Goal: Transaction & Acquisition: Purchase product/service

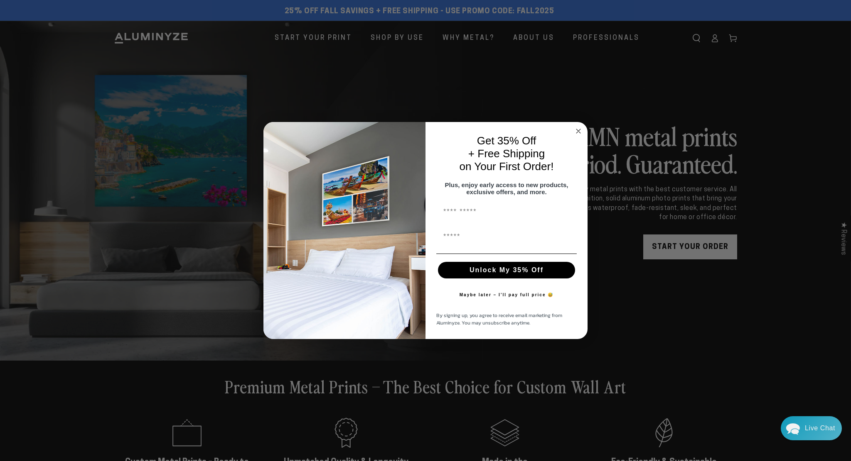
click at [579, 126] on circle "Close dialog" at bounding box center [579, 131] width 10 height 10
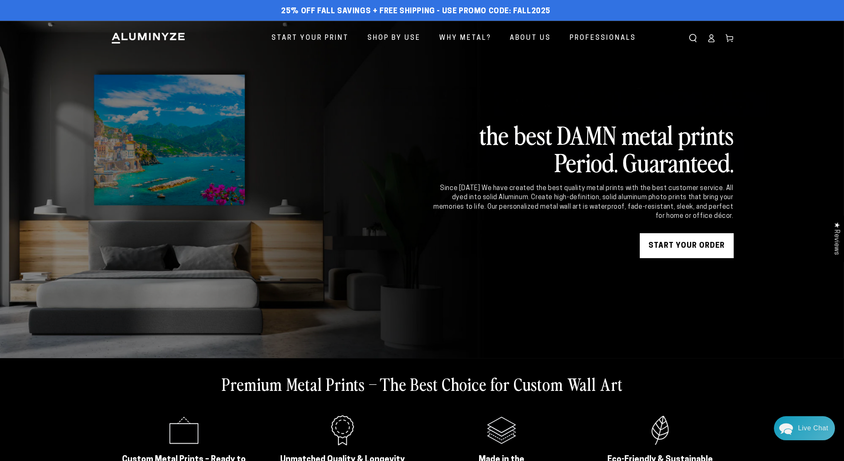
click at [664, 254] on link "START YOUR Order" at bounding box center [687, 245] width 94 height 25
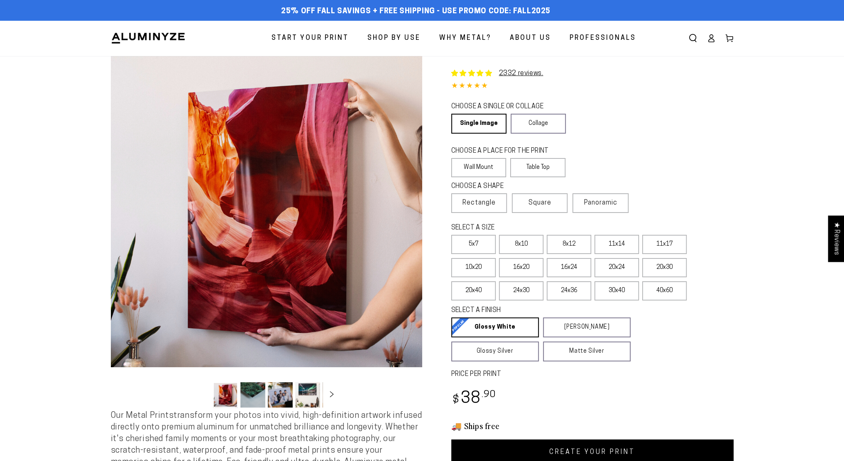
select select "**********"
click at [656, 268] on label "20x30" at bounding box center [665, 267] width 44 height 19
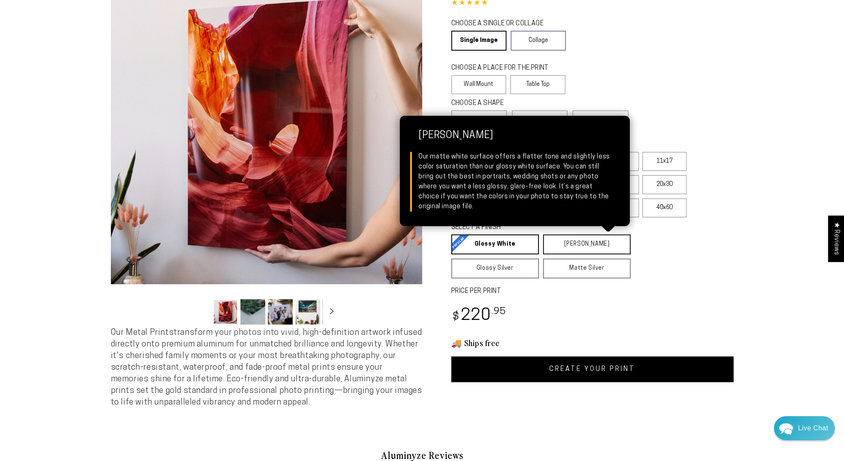
click at [549, 243] on link "Matte White Matte White Our matte white surface offers a flatter tone and sligh…" at bounding box center [587, 245] width 88 height 20
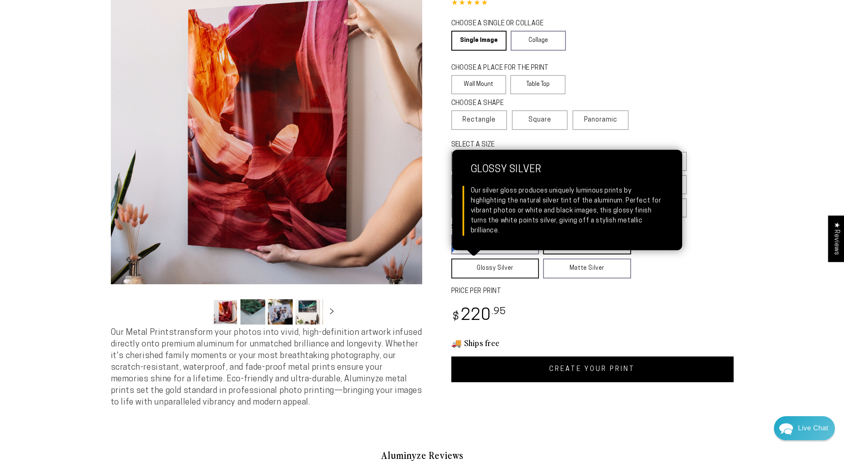
click at [512, 268] on link "Glossy Silver Glossy Silver Our silver gloss produces uniquely luminous prints …" at bounding box center [495, 269] width 88 height 20
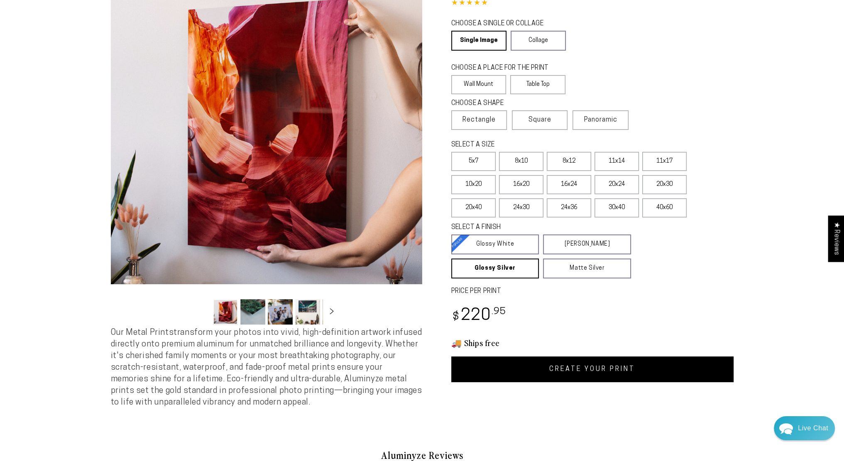
click at [724, 264] on div "SELECT A FINISH Learn more Glossy White Glossy White Our bright white glossy su…" at bounding box center [592, 252] width 282 height 60
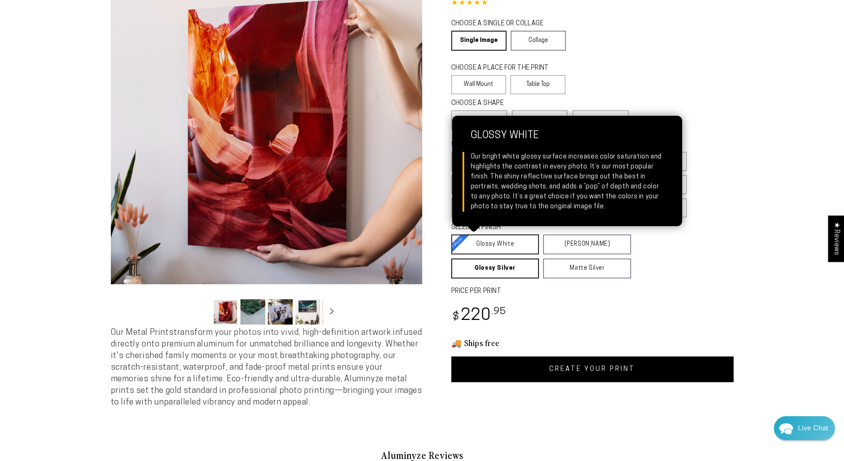
click at [501, 249] on link "Glossy White Glossy White Our bright white glossy surface increases color satur…" at bounding box center [495, 245] width 88 height 20
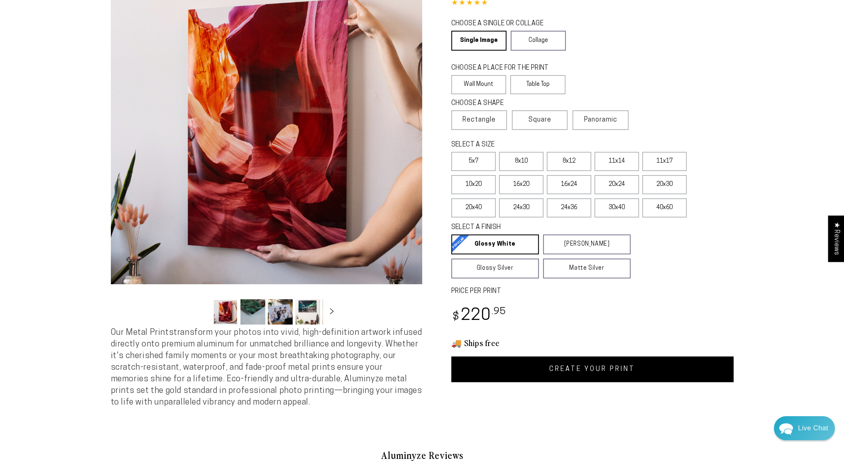
click at [721, 265] on div "SELECT A FINISH Learn more Glossy White Glossy White Our bright white glossy su…" at bounding box center [592, 252] width 282 height 60
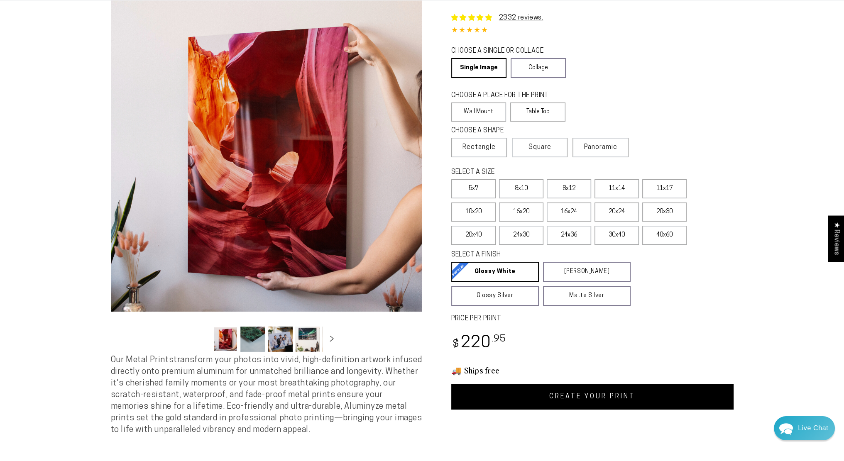
scroll to position [42, 0]
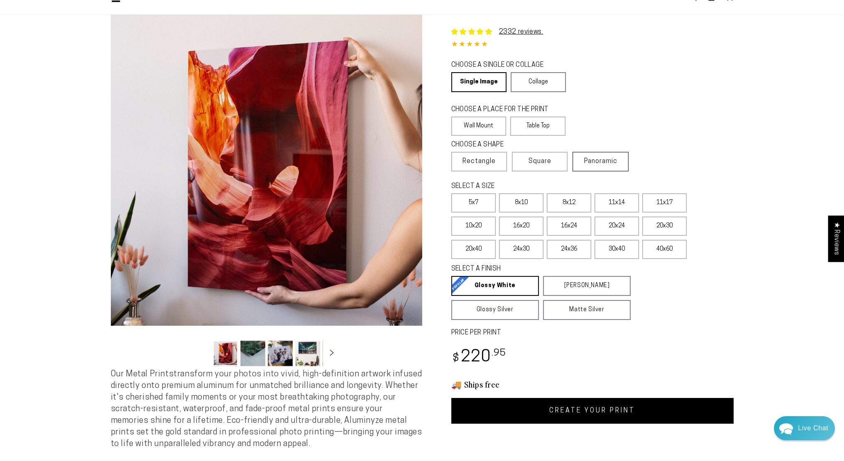
click at [603, 161] on span "Panoramic" at bounding box center [600, 161] width 33 height 7
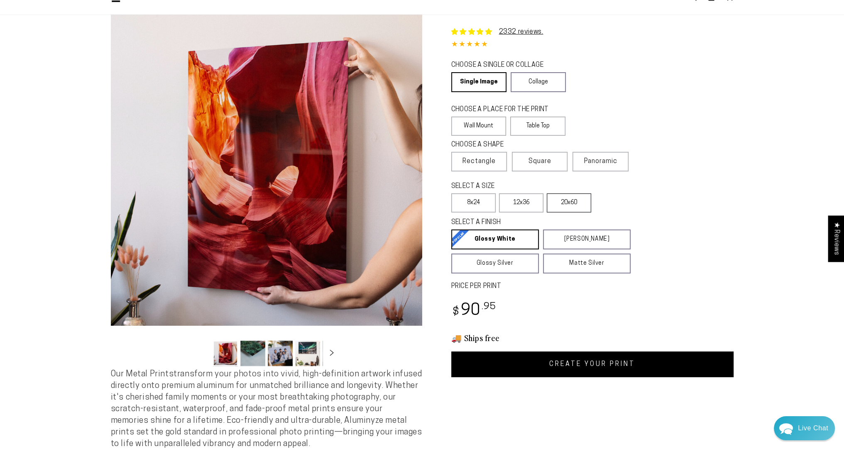
click at [575, 210] on label "20x60" at bounding box center [569, 203] width 44 height 19
